Goal: Task Accomplishment & Management: Use online tool/utility

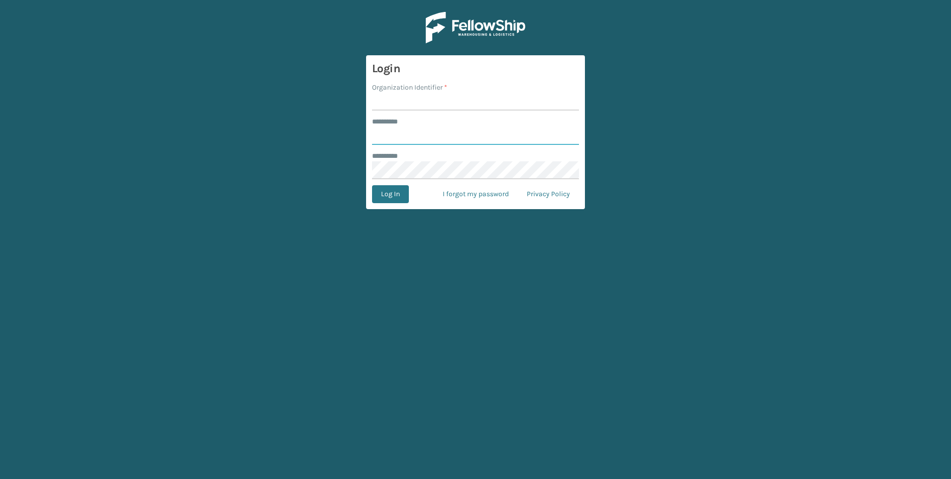
type input "***"
click at [432, 113] on form "Login Organization Identifier * ******** * *** ******** * Log In I forgot my pa…" at bounding box center [475, 132] width 219 height 154
click at [430, 104] on input "Organization Identifier *" at bounding box center [475, 102] width 207 height 18
type input "Fellowship - West"
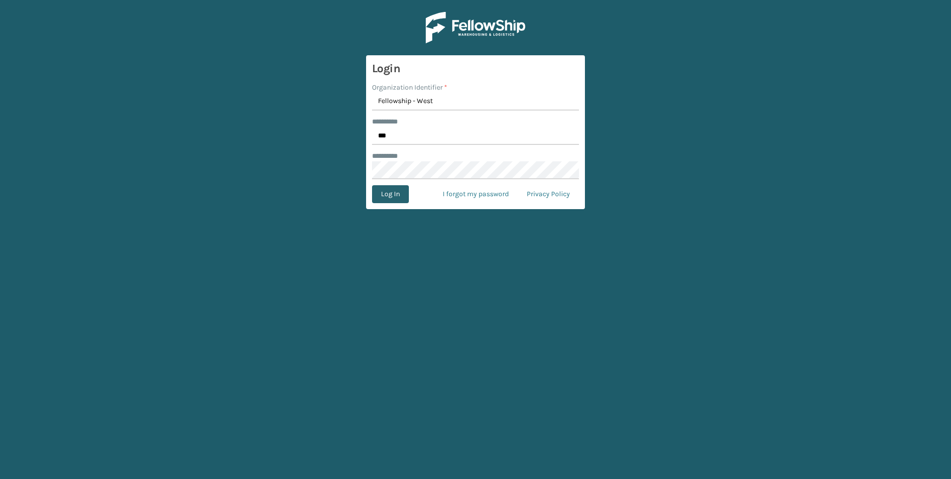
click at [407, 190] on button "Log In" at bounding box center [390, 194] width 37 height 18
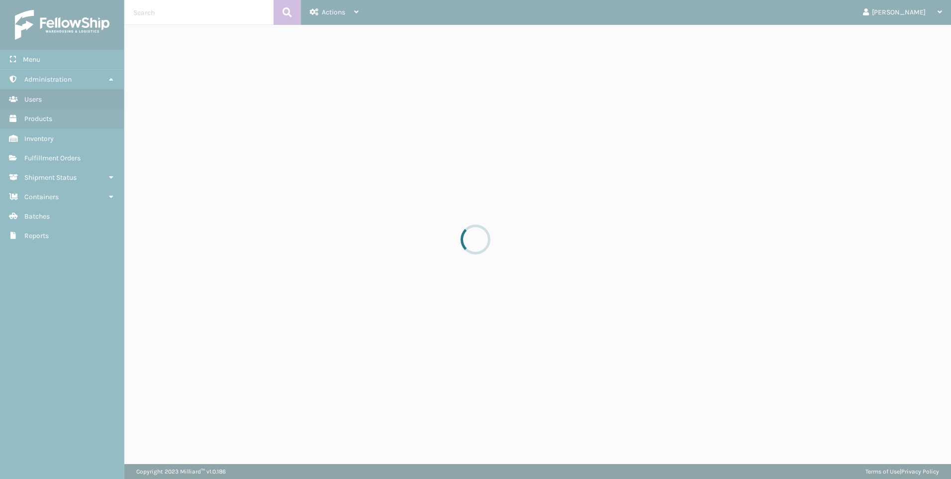
click at [43, 155] on span "Fulfillment Orders" at bounding box center [52, 158] width 56 height 8
click at [43, 155] on div at bounding box center [475, 239] width 951 height 479
click at [866, 14] on div at bounding box center [475, 239] width 951 height 479
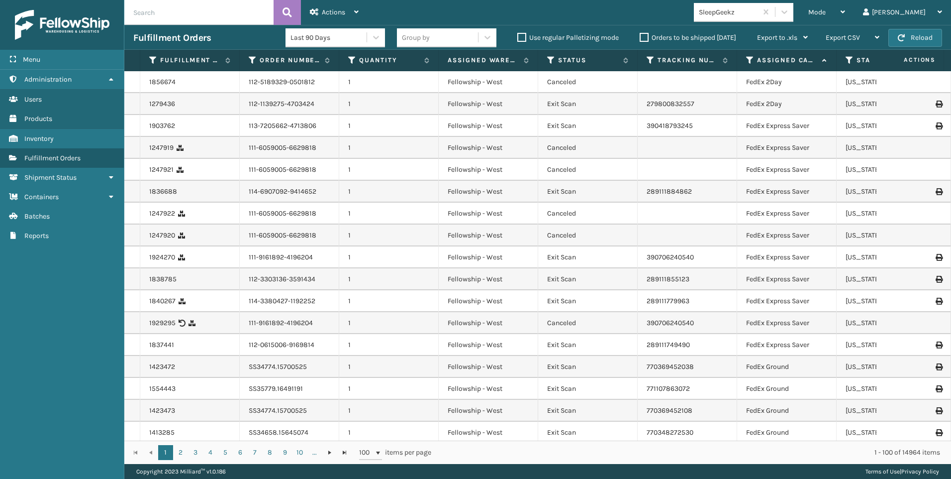
click at [758, 13] on div "SleepGeekz" at bounding box center [728, 12] width 59 height 10
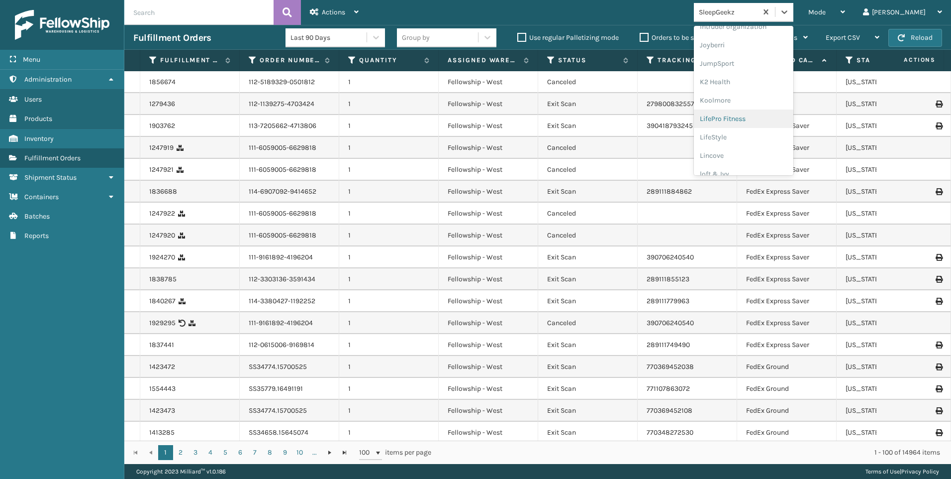
scroll to position [299, 0]
click at [771, 91] on div "Koolmore" at bounding box center [744, 88] width 100 height 18
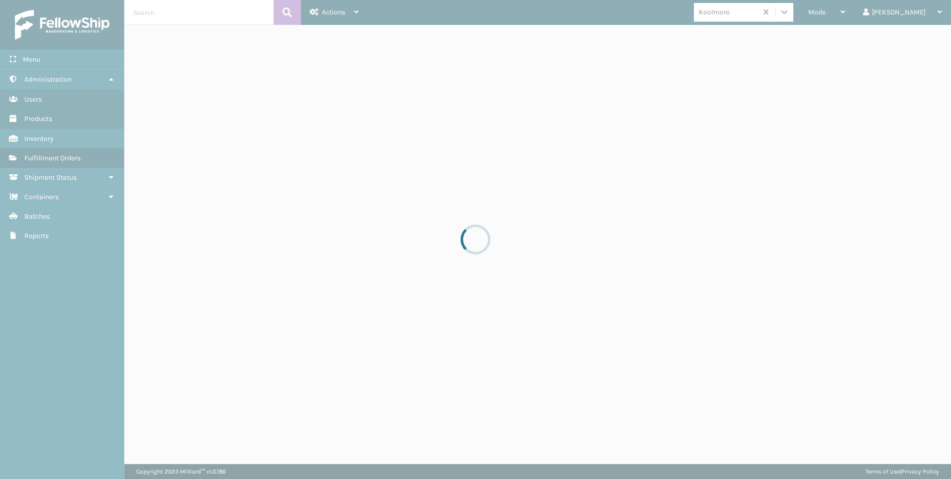
click at [871, 8] on div at bounding box center [475, 239] width 951 height 479
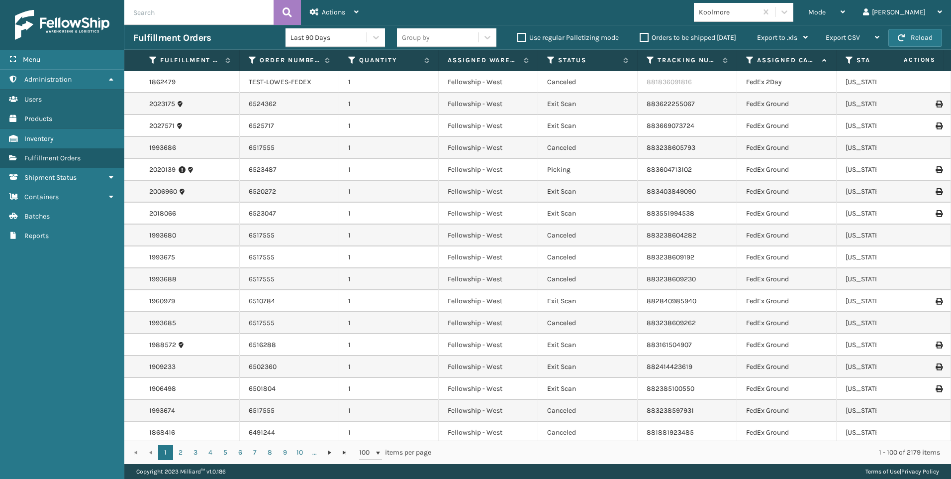
click at [845, 9] on div "Mode" at bounding box center [827, 12] width 37 height 25
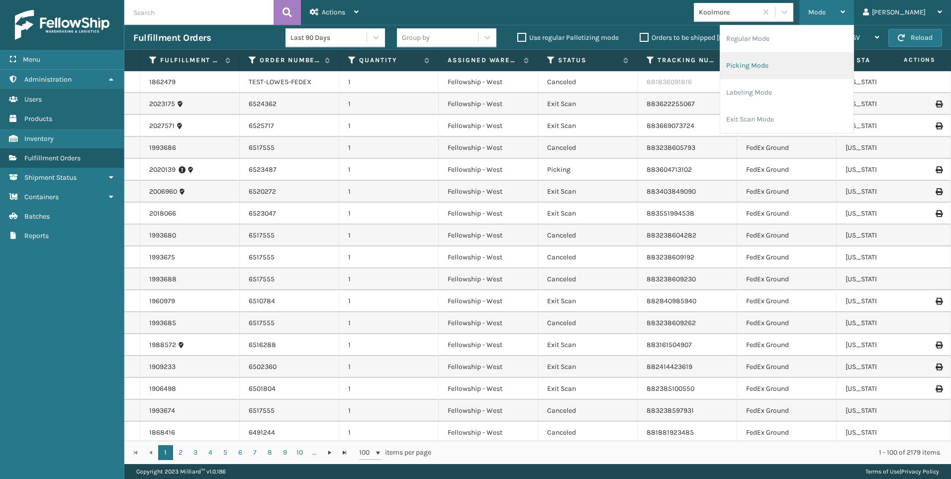
click at [850, 73] on li "Picking Mode" at bounding box center [786, 65] width 133 height 27
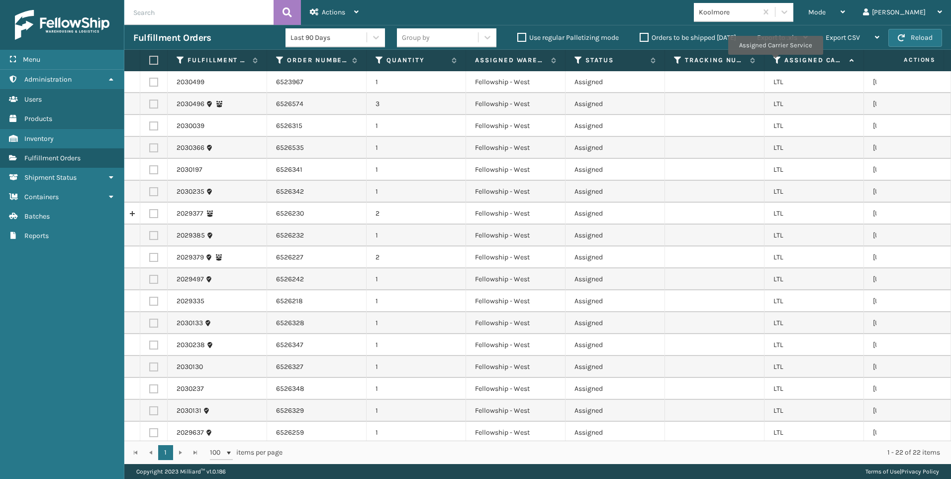
click at [775, 62] on icon at bounding box center [778, 60] width 8 height 9
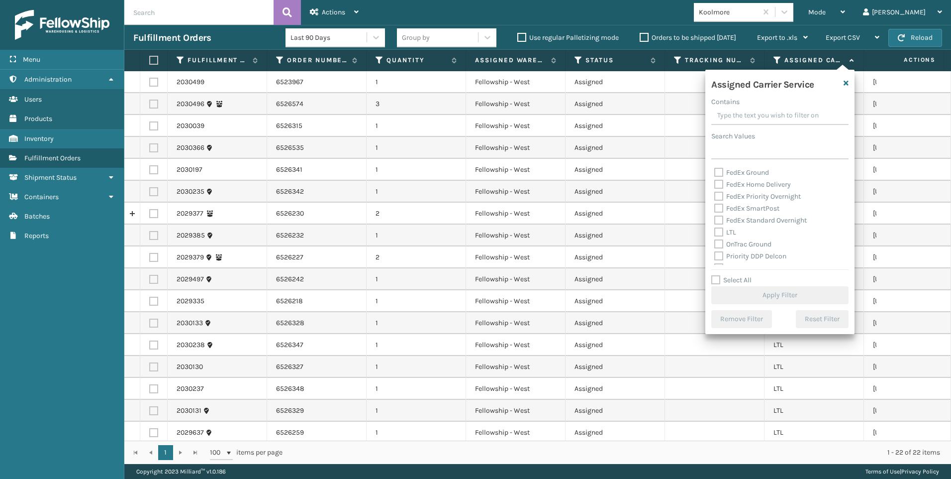
scroll to position [100, 0]
click at [739, 206] on label "FedEx Standard Overnight" at bounding box center [760, 203] width 93 height 8
click at [715, 203] on input "FedEx Standard Overnight" at bounding box center [714, 200] width 0 height 6
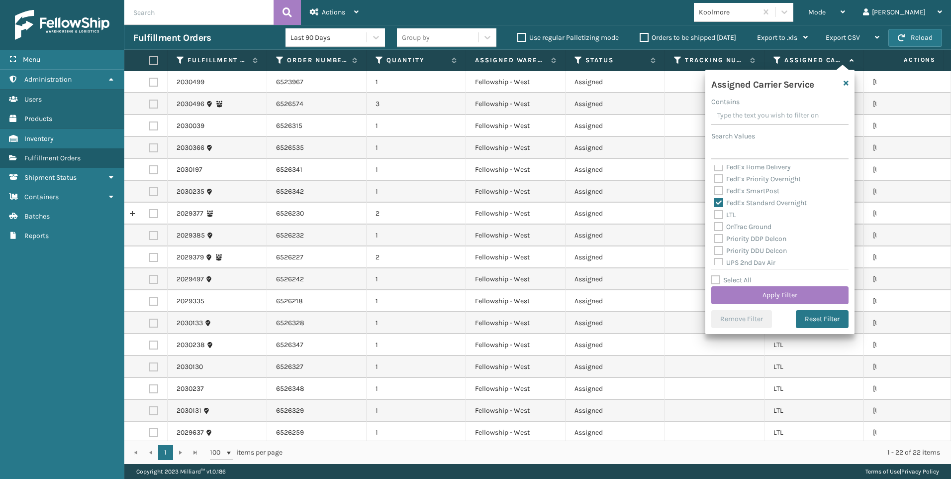
click at [734, 203] on label "FedEx Standard Overnight" at bounding box center [760, 203] width 93 height 8
click at [715, 203] on input "FedEx Standard Overnight" at bounding box center [714, 200] width 0 height 6
checkbox input "false"
click at [734, 213] on label "LTL" at bounding box center [725, 214] width 22 height 8
click at [715, 213] on input "LTL" at bounding box center [714, 212] width 0 height 6
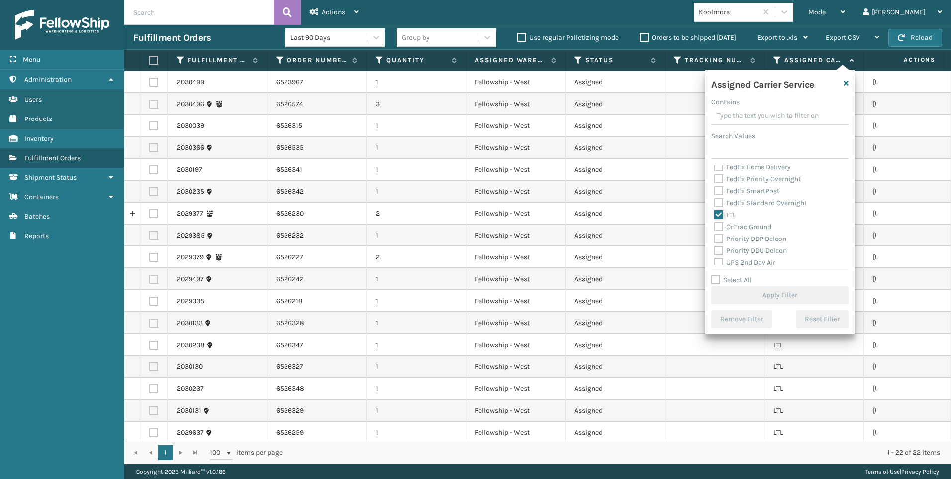
checkbox input "true"
click at [759, 293] on button "Apply Filter" at bounding box center [779, 295] width 137 height 18
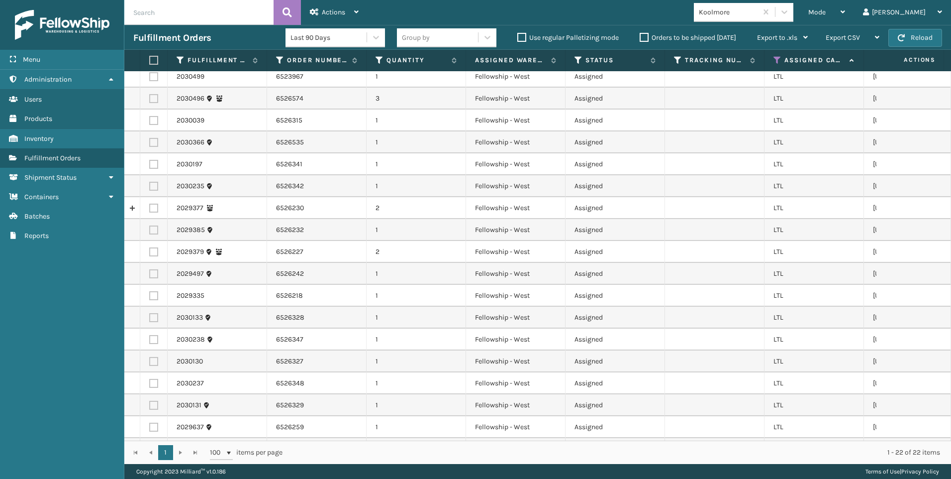
scroll to position [0, 0]
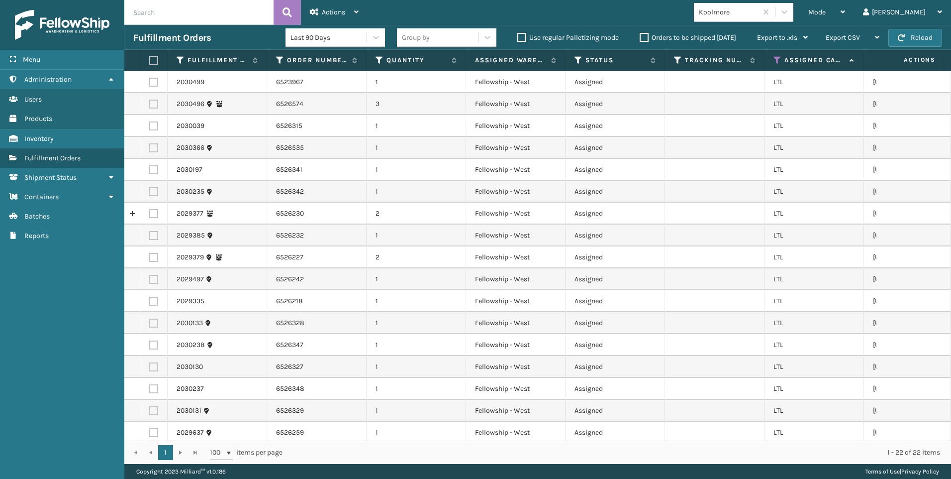
click at [153, 59] on label at bounding box center [152, 60] width 6 height 9
click at [150, 59] on input "checkbox" at bounding box center [149, 60] width 0 height 6
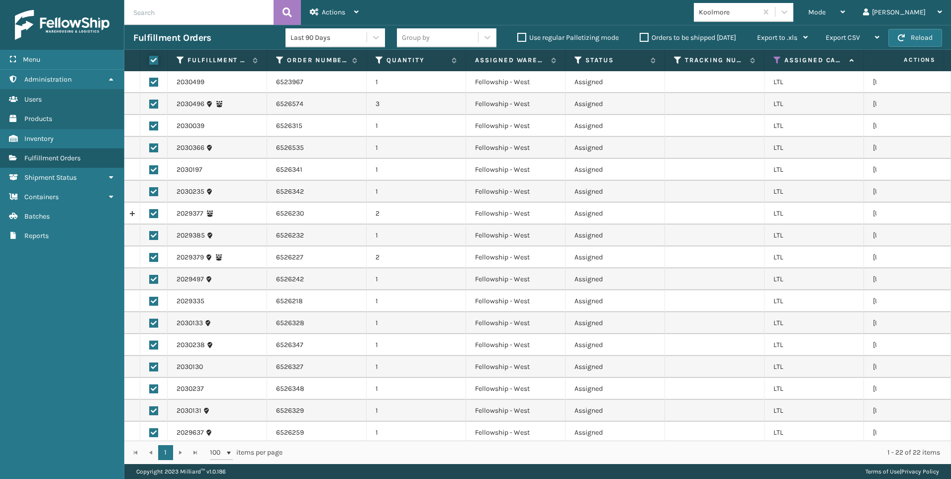
checkbox input "true"
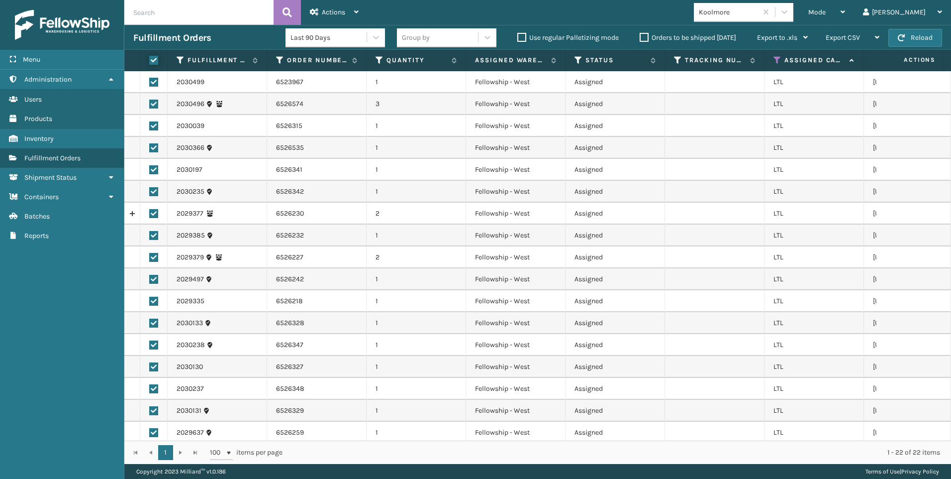
checkbox input "true"
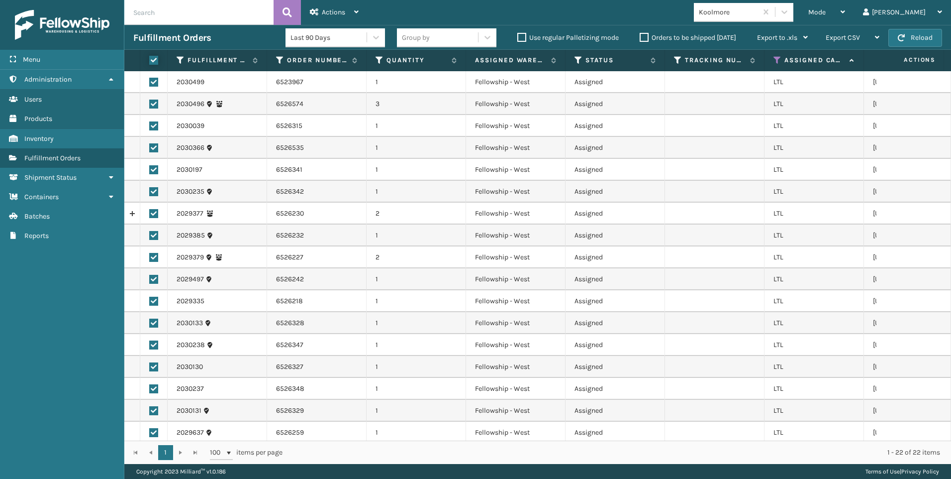
checkbox input "true"
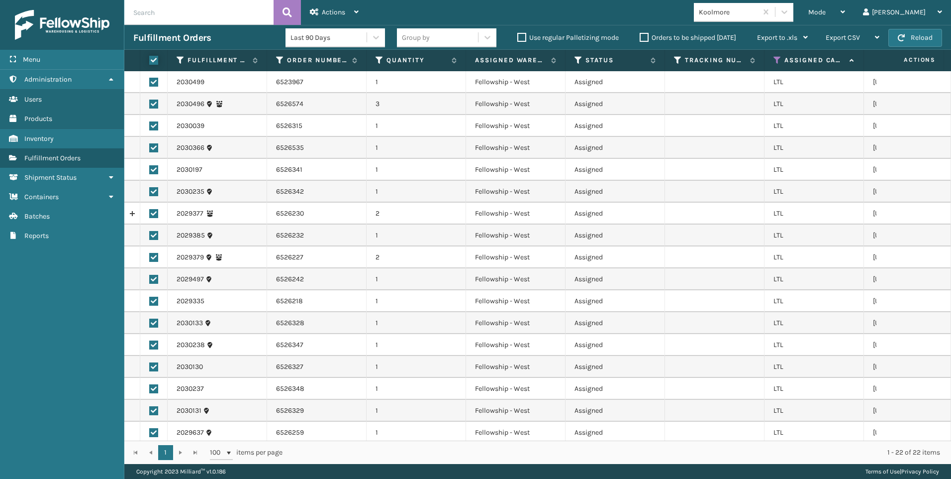
checkbox input "true"
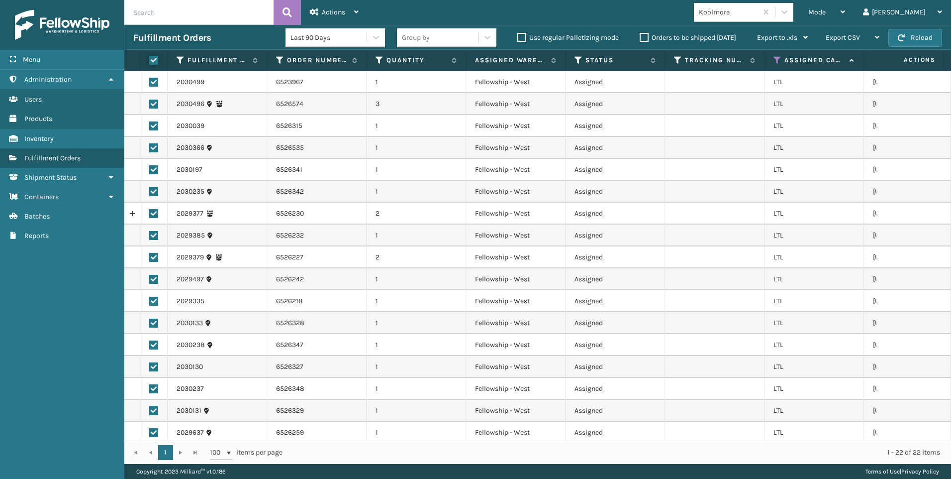
checkbox input "true"
drag, startPoint x: 283, startPoint y: 3, endPoint x: 346, endPoint y: 6, distance: 63.2
click at [285, 3] on button at bounding box center [287, 12] width 27 height 25
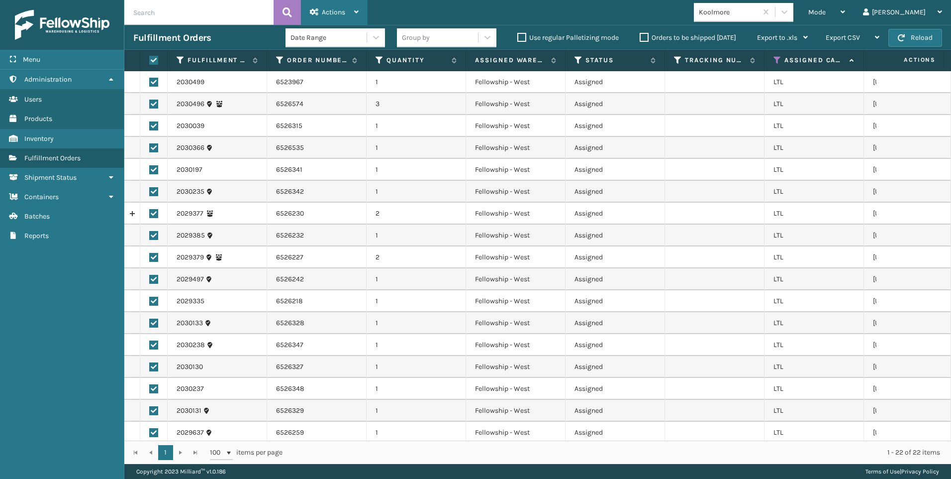
click at [346, 6] on div "Actions" at bounding box center [334, 12] width 49 height 25
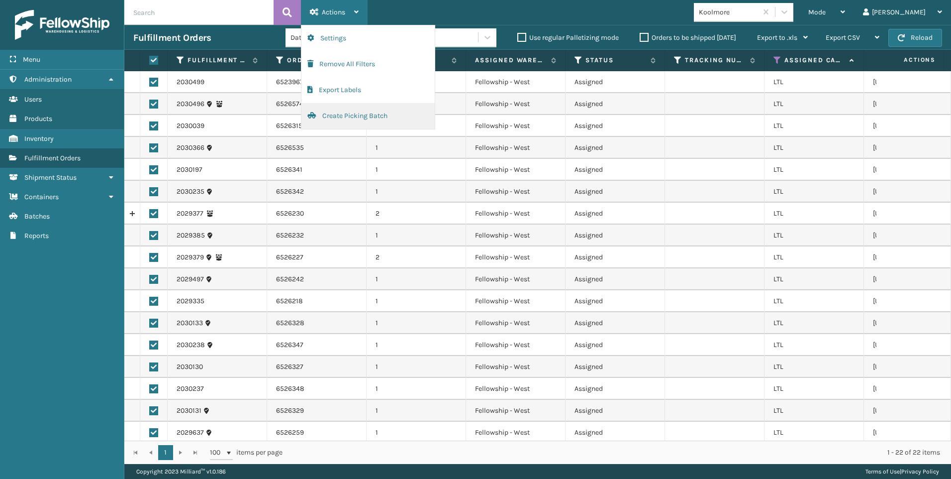
click at [362, 122] on button "Create Picking Batch" at bounding box center [368, 116] width 133 height 26
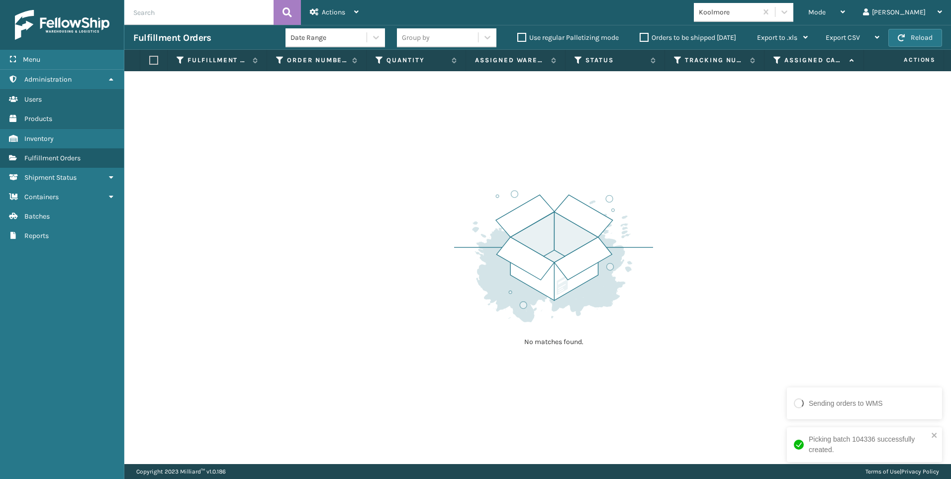
click at [757, 20] on div "Koolmore" at bounding box center [725, 12] width 63 height 16
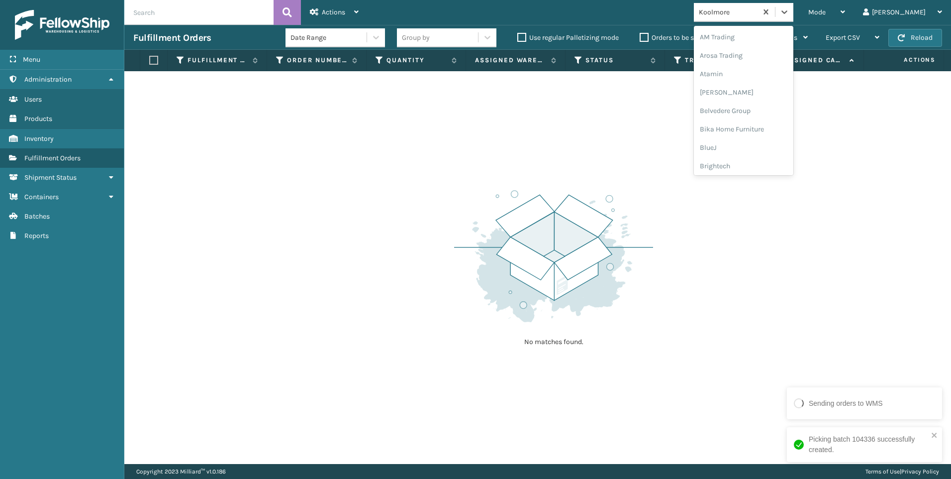
scroll to position [227, 0]
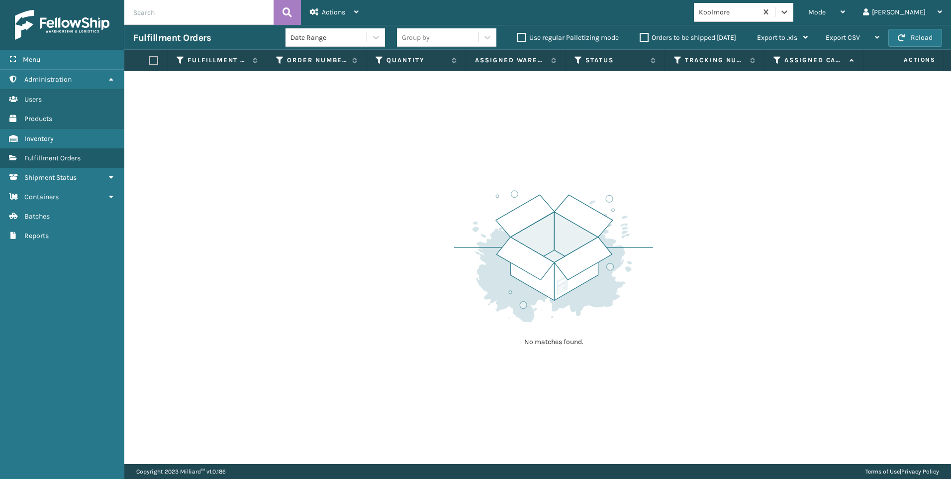
click at [757, 19] on div "Koolmore" at bounding box center [725, 12] width 63 height 16
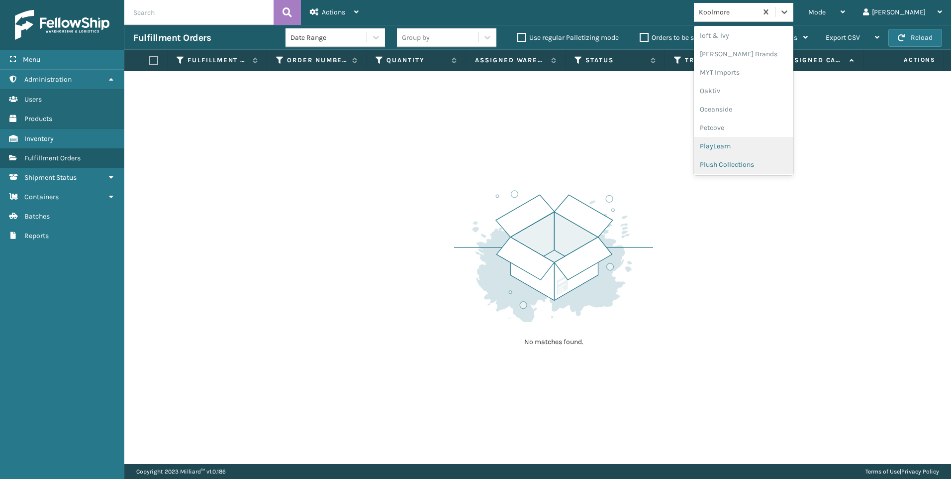
scroll to position [481, 0]
click at [783, 150] on div "SleepGeekz" at bounding box center [744, 145] width 100 height 18
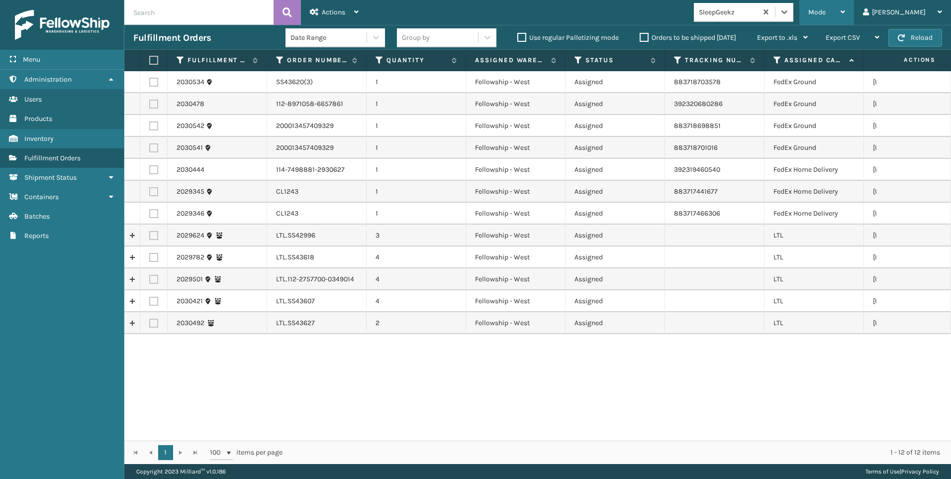
click at [845, 10] on div "Mode" at bounding box center [827, 12] width 37 height 25
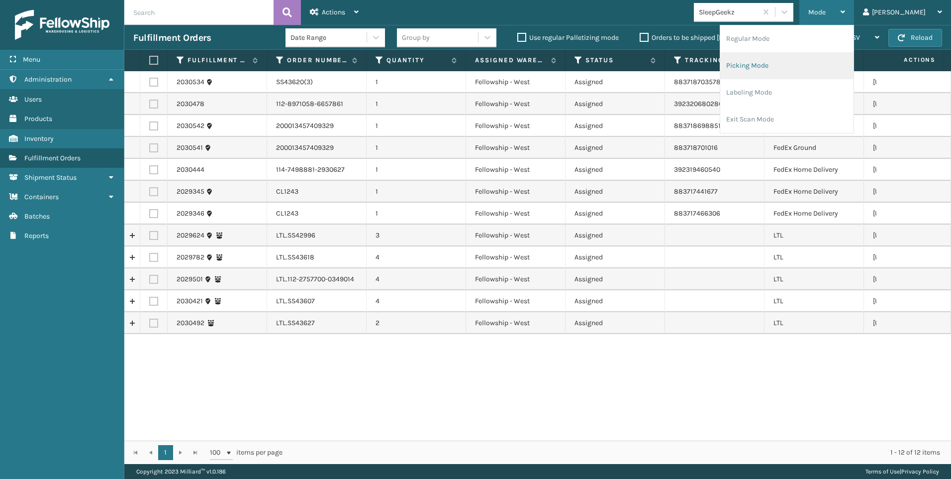
click at [828, 75] on li "Picking Mode" at bounding box center [786, 65] width 133 height 27
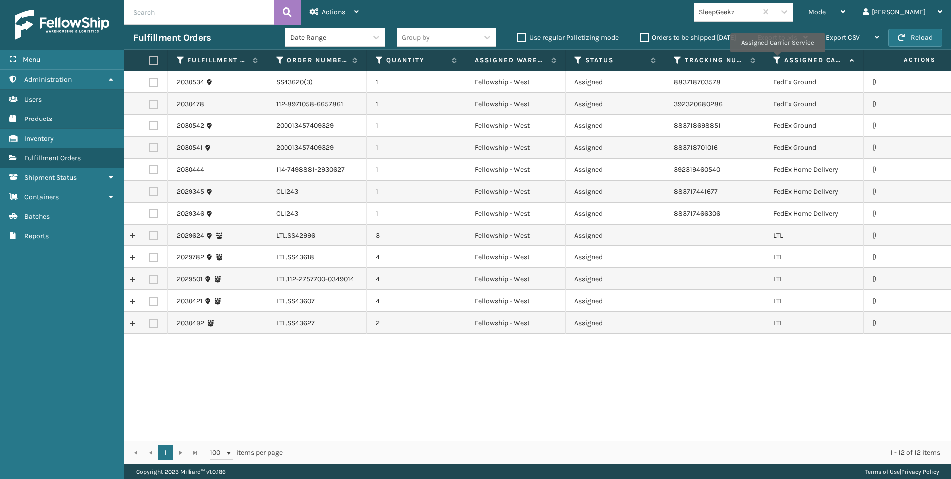
click at [777, 59] on icon at bounding box center [778, 60] width 8 height 9
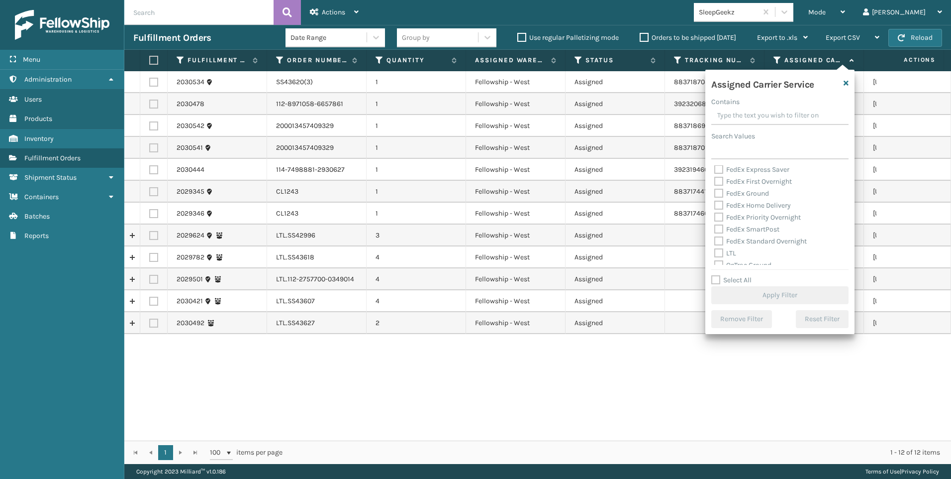
scroll to position [100, 0]
drag, startPoint x: 732, startPoint y: 214, endPoint x: 745, endPoint y: 255, distance: 42.2
click at [732, 216] on label "LTL" at bounding box center [725, 214] width 22 height 8
click at [715, 215] on input "LTL" at bounding box center [714, 212] width 0 height 6
checkbox input "true"
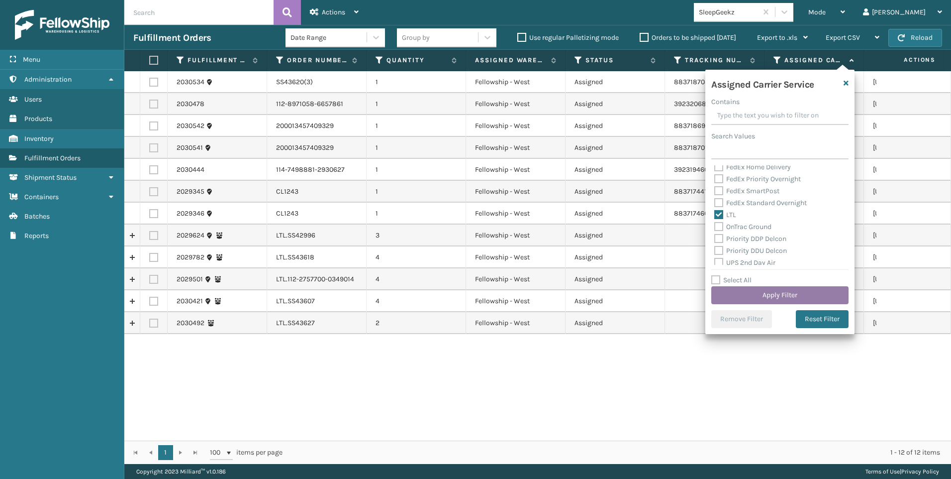
click at [763, 300] on button "Apply Filter" at bounding box center [779, 295] width 137 height 18
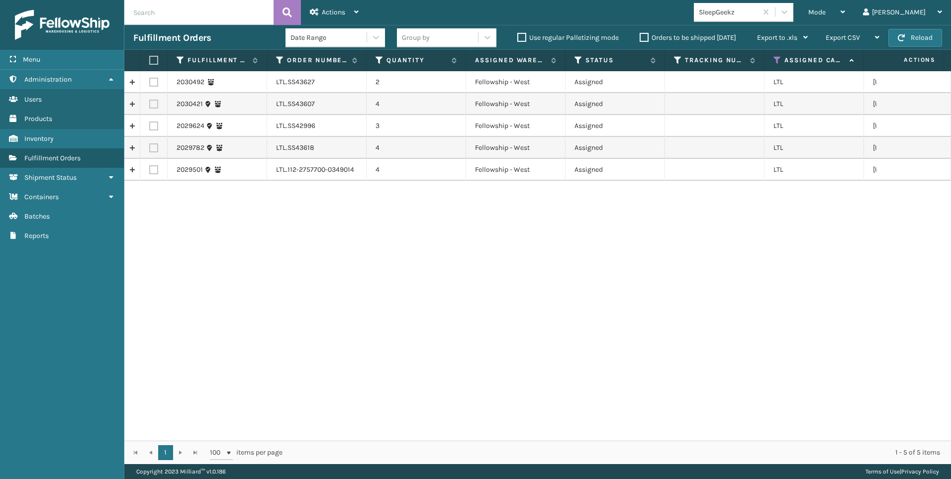
click at [154, 59] on label at bounding box center [152, 60] width 6 height 9
click at [150, 59] on input "checkbox" at bounding box center [149, 60] width 0 height 6
checkbox input "true"
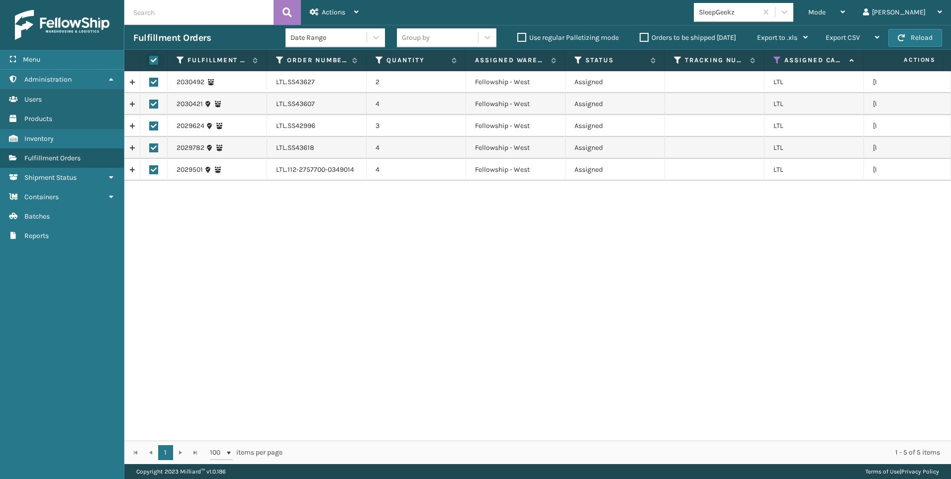
checkbox input "true"
drag, startPoint x: 312, startPoint y: 12, endPoint x: 330, endPoint y: 25, distance: 22.5
click at [312, 13] on icon at bounding box center [314, 11] width 9 height 7
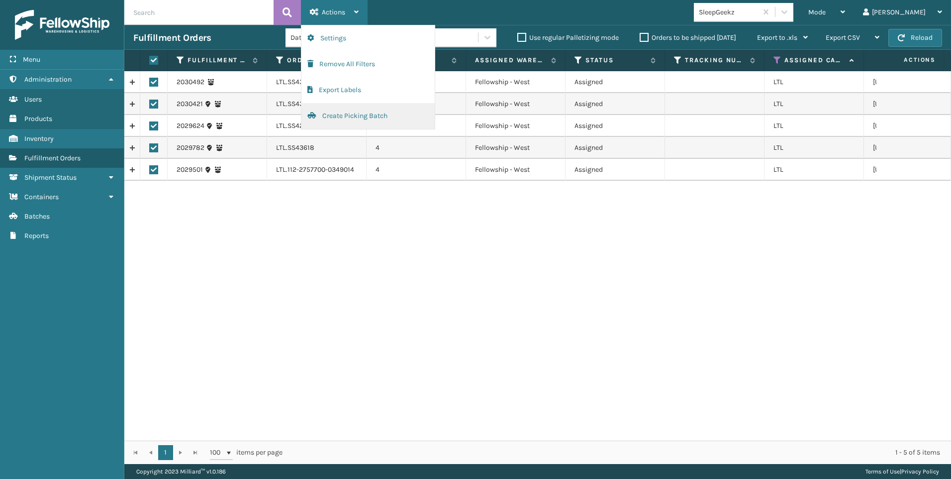
click at [354, 123] on button "Create Picking Batch" at bounding box center [368, 116] width 133 height 26
